Goal: Find specific page/section: Find specific page/section

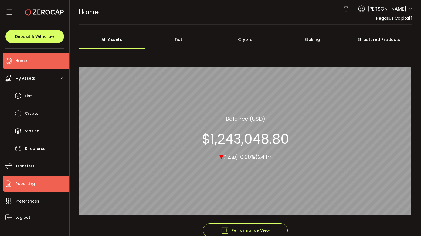
click at [24, 185] on span "Reporting" at bounding box center [24, 184] width 19 height 8
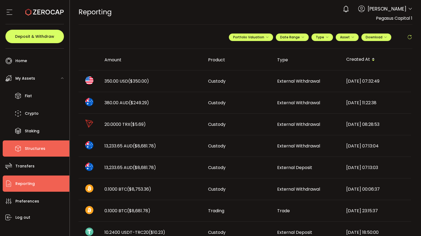
click at [29, 148] on span "Structures" at bounding box center [35, 149] width 21 height 8
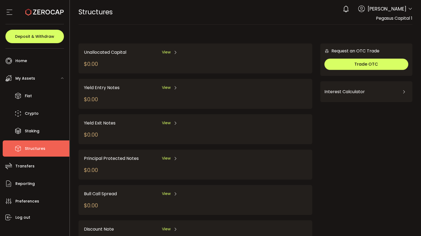
scroll to position [66, 0]
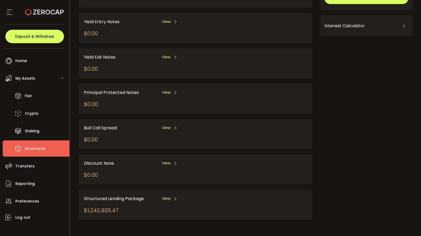
click at [167, 198] on span "View" at bounding box center [166, 199] width 9 height 6
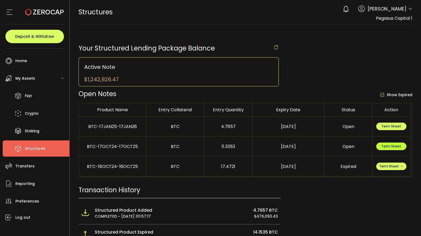
click at [387, 148] on span "Term Sheet" at bounding box center [392, 146] width 20 height 5
